Goal: Task Accomplishment & Management: Complete application form

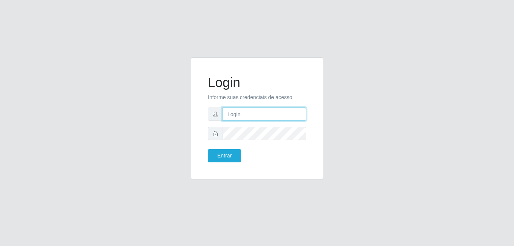
click at [259, 120] on input "text" at bounding box center [265, 114] width 84 height 13
type input "[PERSON_NAME][EMAIL_ADDRESS][PERSON_NAME][DOMAIN_NAME]"
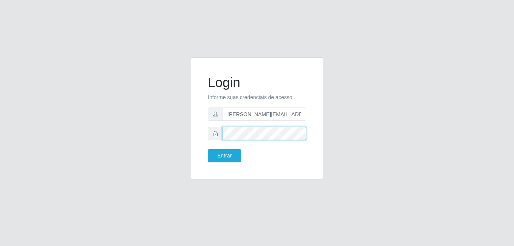
click at [208, 149] on button "Entrar" at bounding box center [224, 155] width 33 height 13
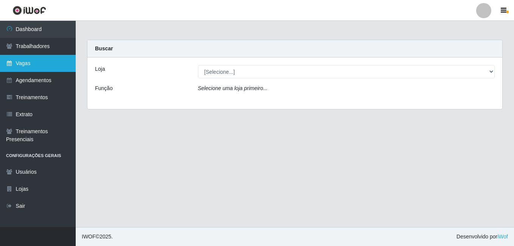
click at [28, 65] on link "Vagas" at bounding box center [38, 63] width 76 height 17
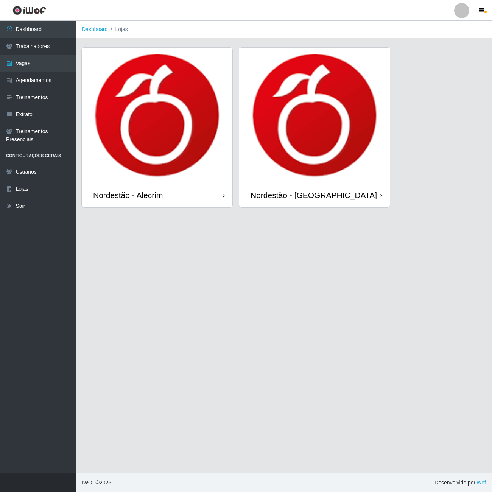
click at [153, 140] on img at bounding box center [157, 115] width 151 height 135
click at [173, 104] on img at bounding box center [157, 115] width 151 height 135
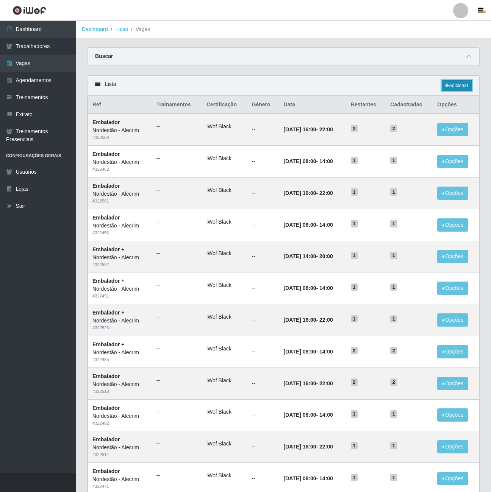
click at [458, 89] on link "Adicionar" at bounding box center [457, 85] width 30 height 11
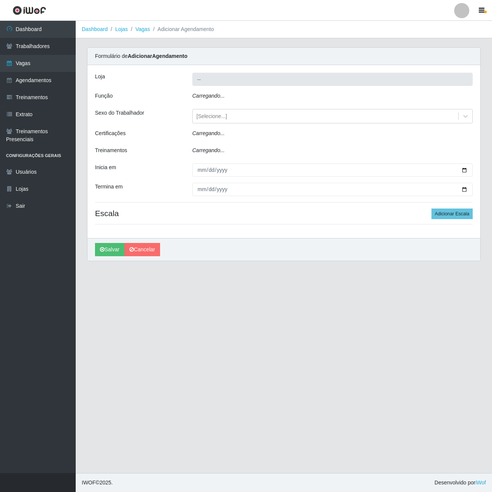
type input "Nordestão - Alecrim"
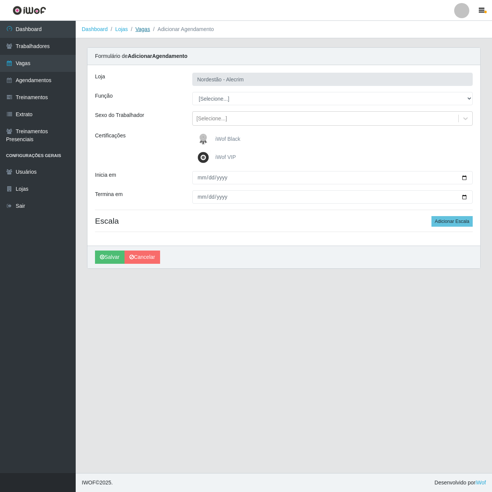
click at [143, 32] on link "Vagas" at bounding box center [143, 29] width 15 height 6
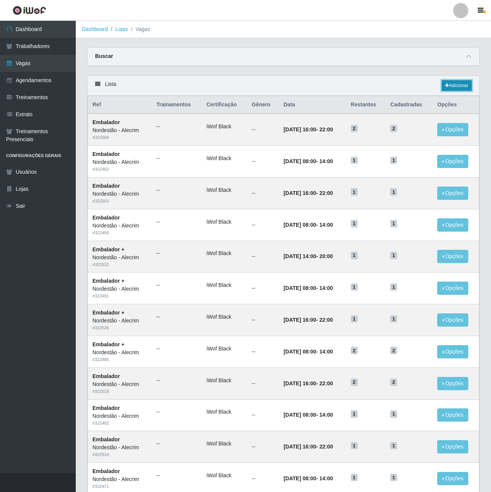
click at [453, 90] on link "Adicionar" at bounding box center [457, 85] width 30 height 11
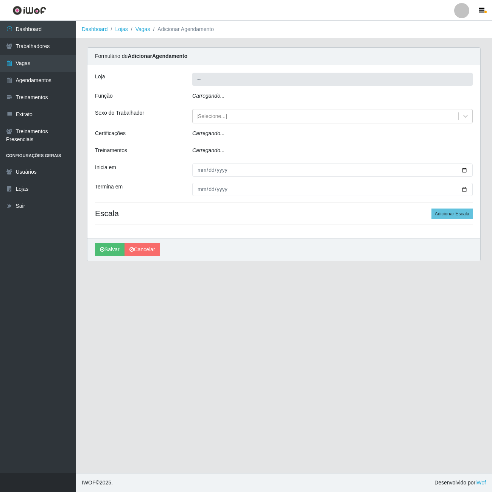
type input "Nordestão - Alecrim"
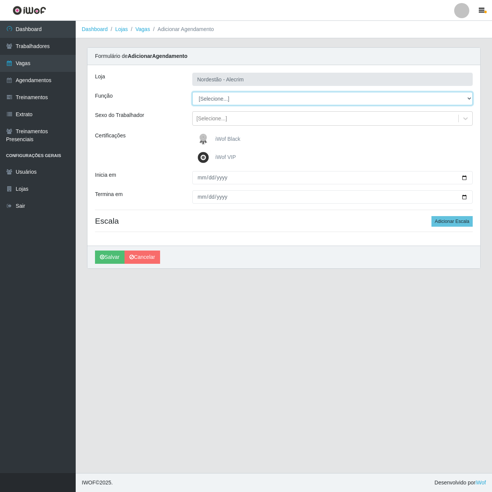
click at [289, 101] on select "[Selecione...] Embalador Embalador + Embalador ++" at bounding box center [332, 98] width 281 height 13
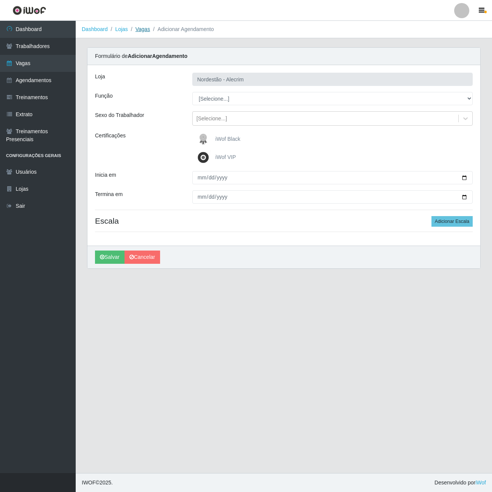
click at [137, 32] on link "Vagas" at bounding box center [143, 29] width 15 height 6
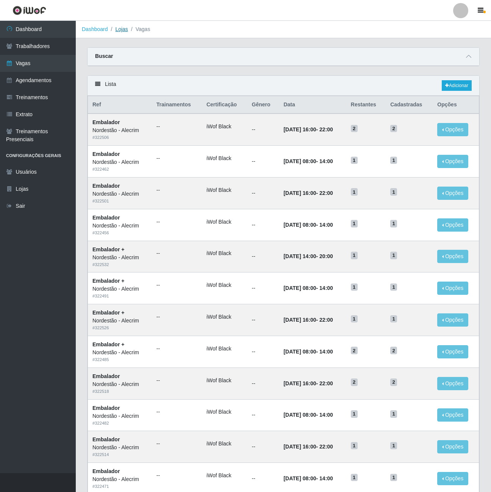
click at [119, 28] on link "Lojas" at bounding box center [121, 29] width 12 height 6
